Goal: Navigation & Orientation: Find specific page/section

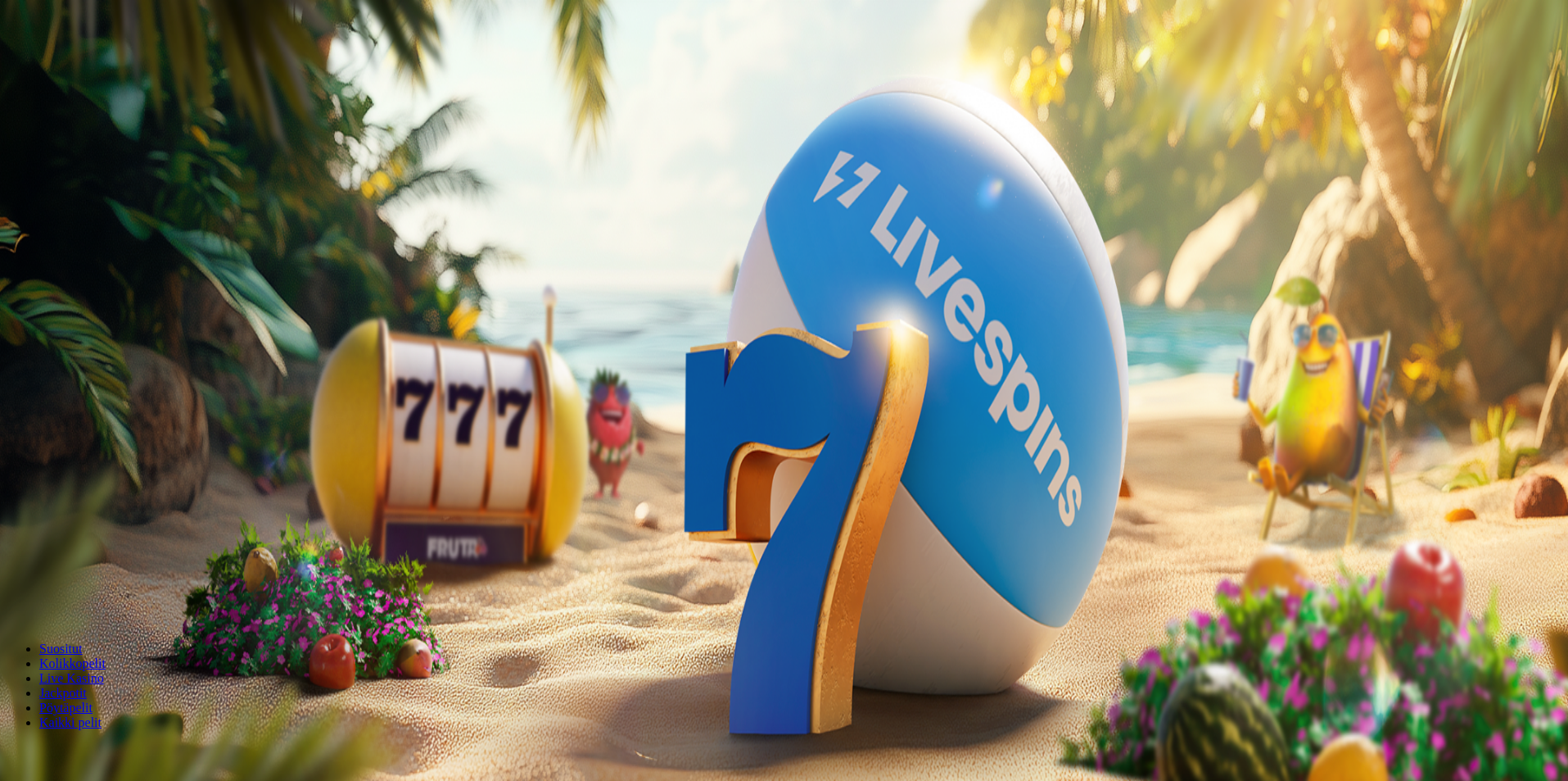
click at [134, 68] on button "Kirjaudu" at bounding box center [113, 59] width 53 height 17
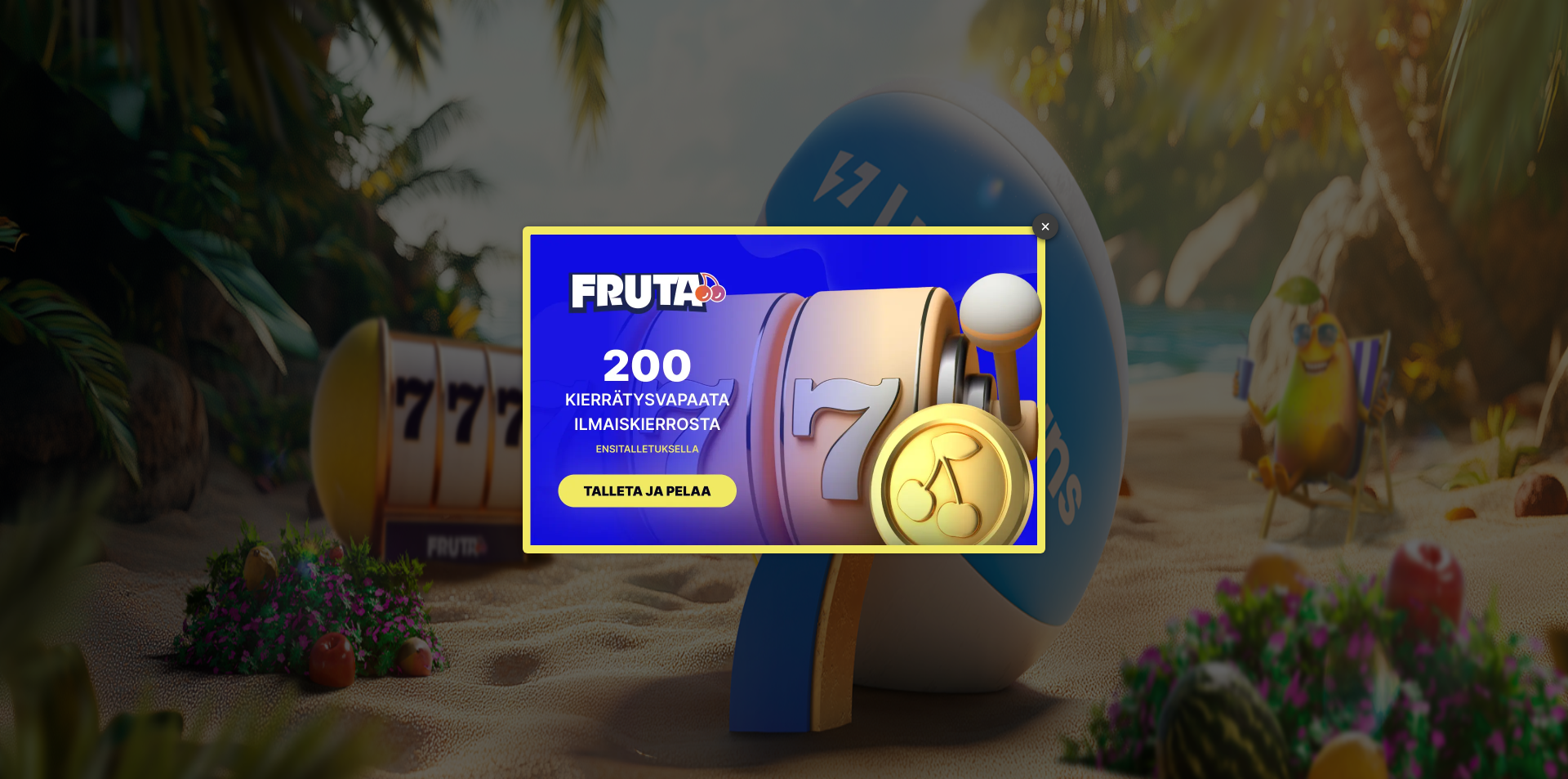
click at [1046, 230] on link "×" at bounding box center [1045, 226] width 26 height 26
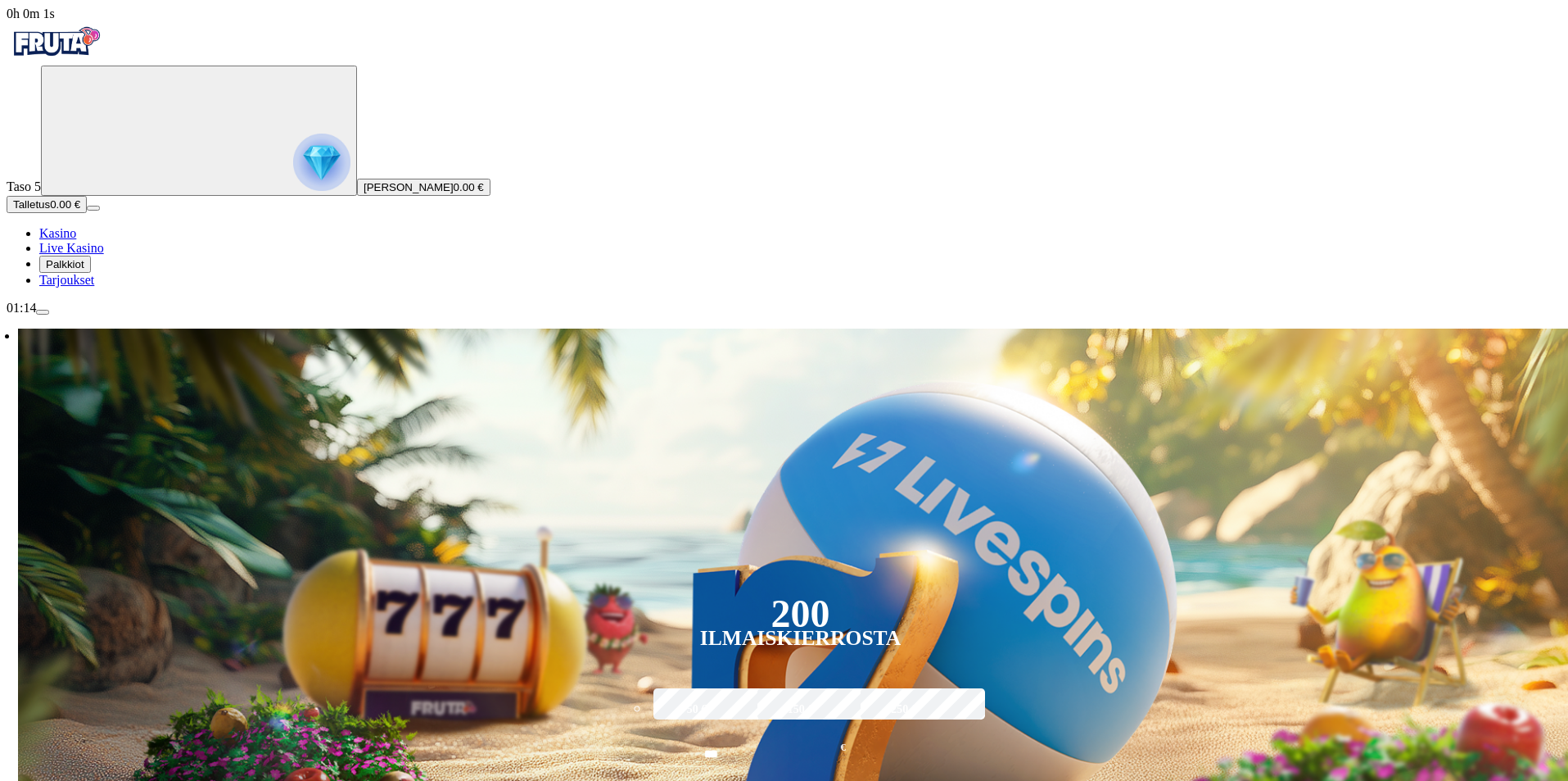
click at [84, 270] on span "Palkkiot" at bounding box center [65, 264] width 38 height 12
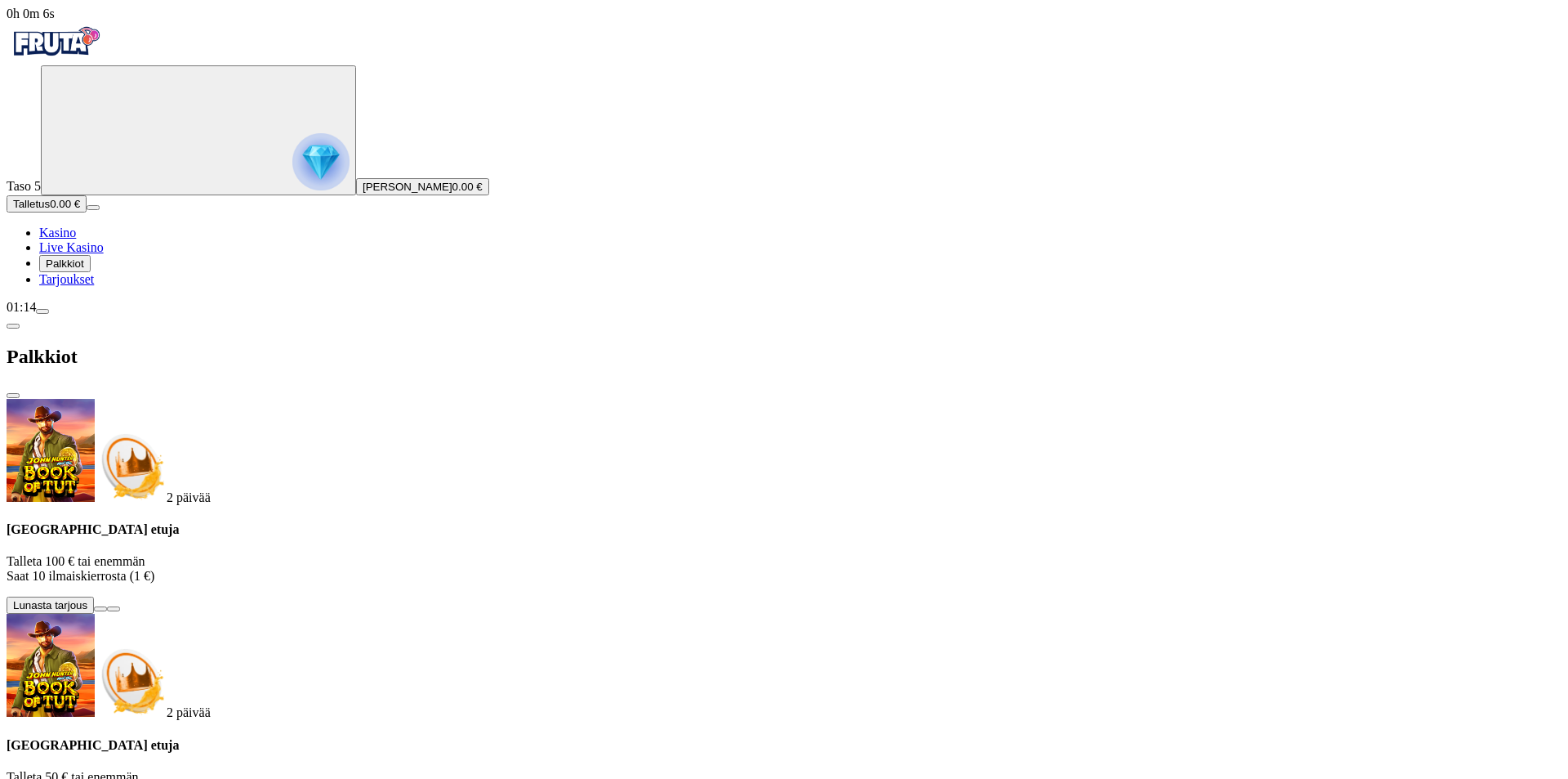
click at [94, 286] on span "Tarjoukset" at bounding box center [66, 278] width 55 height 14
